Goal: Transaction & Acquisition: Purchase product/service

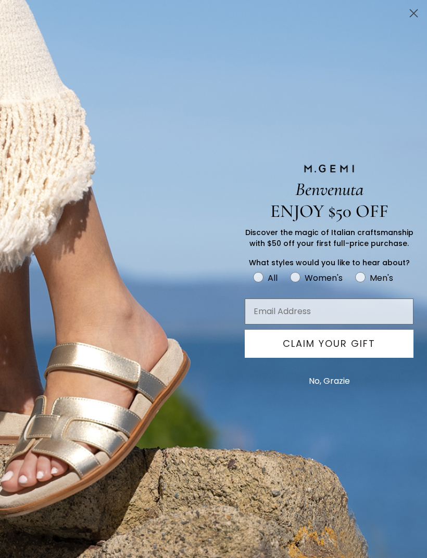
scroll to position [19, 0]
click at [343, 394] on button "No, Grazie" at bounding box center [329, 381] width 52 height 26
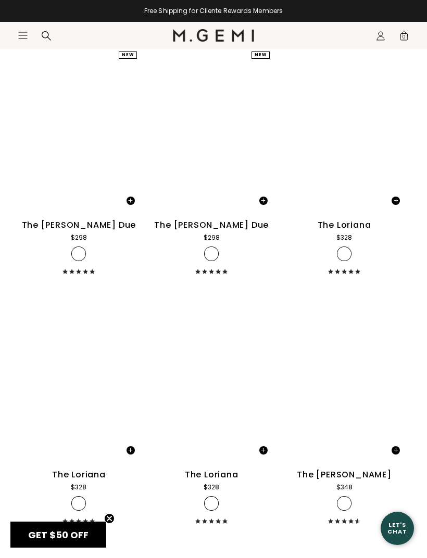
scroll to position [7780, 0]
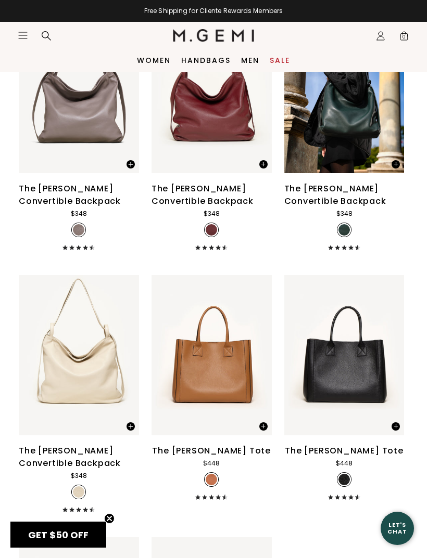
scroll to position [2468, 0]
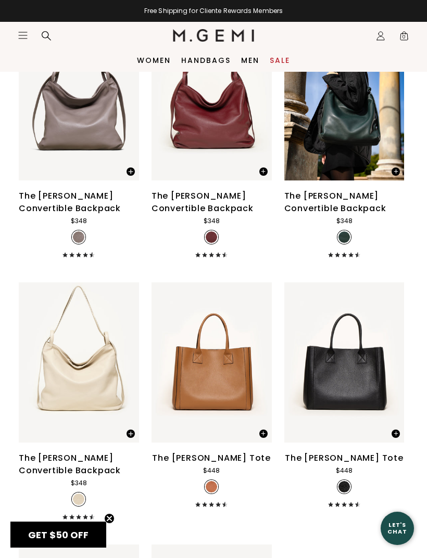
click at [277, 61] on link "Sale" at bounding box center [280, 60] width 20 height 8
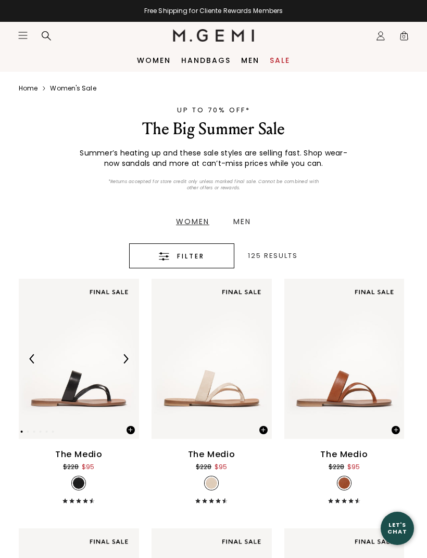
click at [213, 260] on div "Filter" at bounding box center [181, 256] width 73 height 12
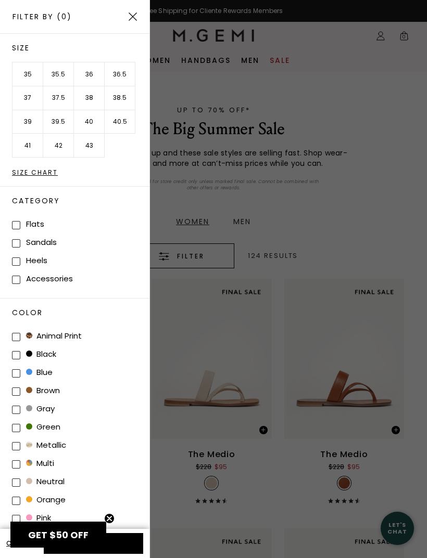
click at [95, 100] on li "38" at bounding box center [89, 98] width 31 height 24
click at [133, 20] on img at bounding box center [133, 16] width 8 height 8
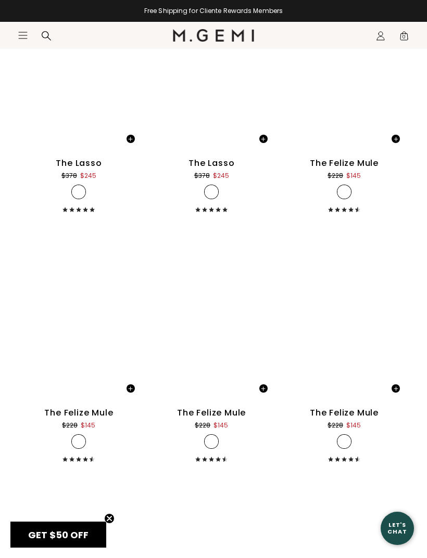
scroll to position [2390, 0]
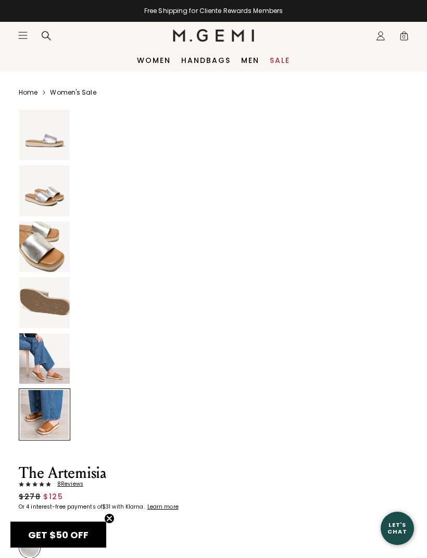
scroll to position [1724, 0]
